Goal: Entertainment & Leisure: Consume media (video, audio)

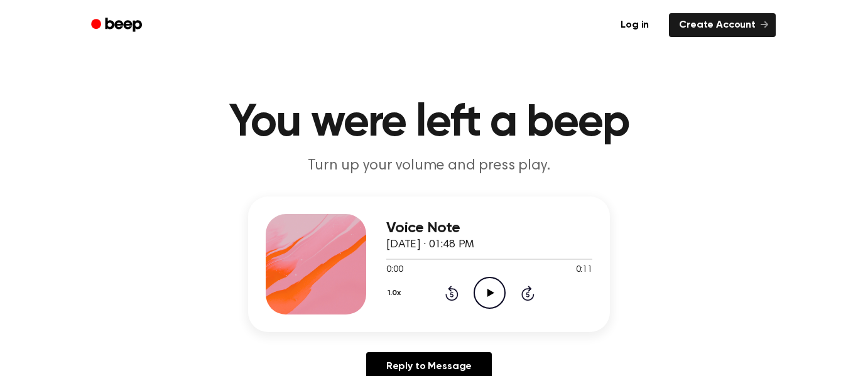
click at [488, 291] on icon at bounding box center [490, 293] width 7 height 8
click at [488, 293] on icon at bounding box center [490, 293] width 7 height 8
click at [490, 288] on icon "Play Audio" at bounding box center [490, 293] width 32 height 32
click at [491, 287] on icon "Play Audio" at bounding box center [490, 293] width 32 height 32
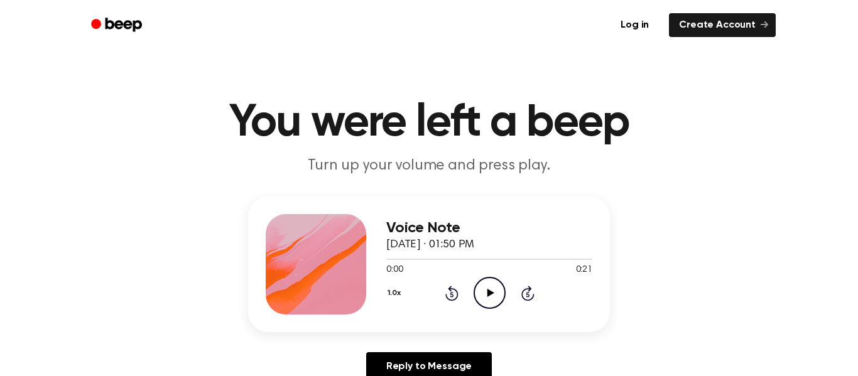
click at [490, 292] on icon at bounding box center [490, 293] width 7 height 8
click at [487, 291] on icon at bounding box center [490, 293] width 7 height 8
click at [489, 293] on icon at bounding box center [490, 293] width 7 height 8
click at [486, 293] on icon "Pause Audio" at bounding box center [490, 293] width 32 height 32
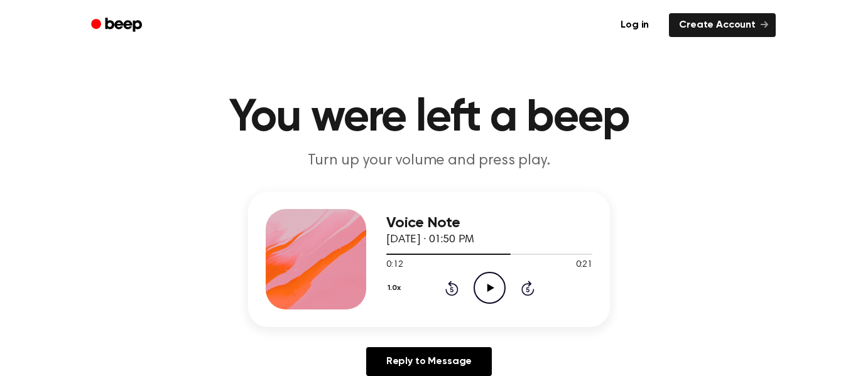
click at [486, 294] on icon "Play Audio" at bounding box center [490, 288] width 32 height 32
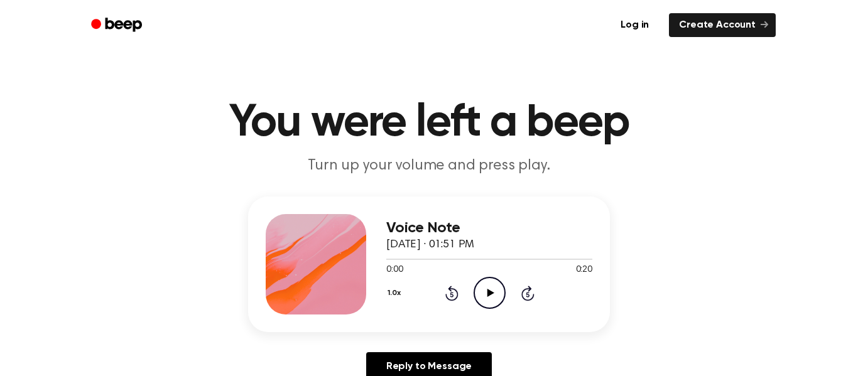
click at [486, 292] on icon "Play Audio" at bounding box center [490, 293] width 32 height 32
click at [495, 297] on icon "Pause Audio" at bounding box center [490, 293] width 32 height 32
click at [495, 297] on icon "Play Audio" at bounding box center [490, 293] width 32 height 32
click at [492, 288] on icon "Play Audio" at bounding box center [490, 293] width 32 height 32
click at [522, 276] on div "0:20 0:20" at bounding box center [489, 270] width 206 height 13
